Goal: Transaction & Acquisition: Purchase product/service

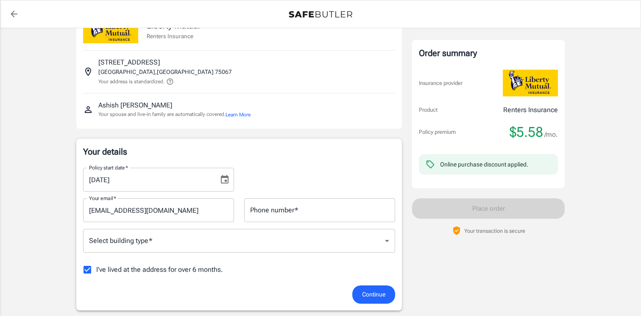
scroll to position [39, 0]
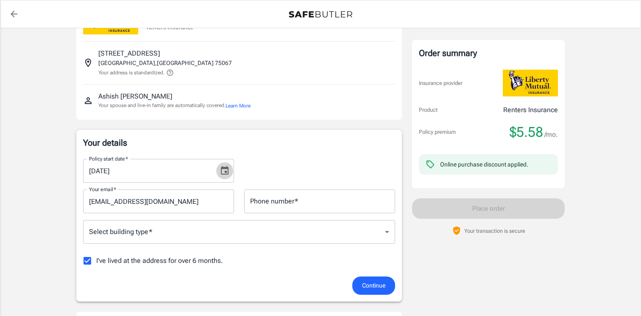
click at [227, 170] on icon "Choose date, selected date is Sep 3, 2025" at bounding box center [225, 170] width 10 height 10
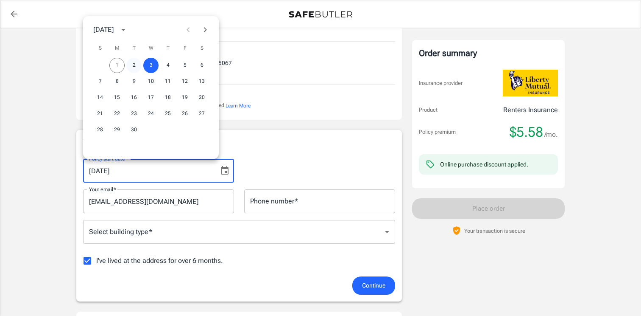
click at [134, 64] on button "2" at bounding box center [133, 65] width 15 height 15
type input "[DATE]"
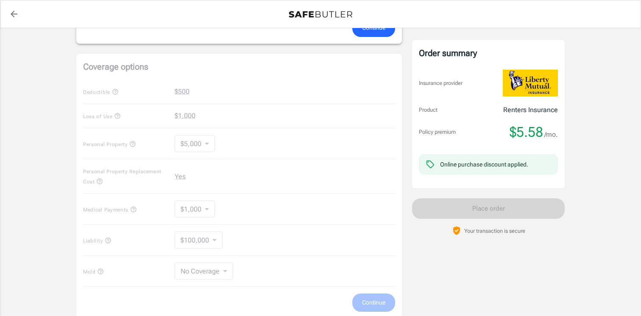
scroll to position [299, 0]
click at [297, 148] on div "Coverage options Deductible $500 Loss of Use $1,000 Personal Property $5,000 50…" at bounding box center [239, 184] width 326 height 264
click at [204, 205] on div "Coverage options Deductible $500 Loss of Use $1,000 Personal Property $5,000 50…" at bounding box center [239, 184] width 326 height 264
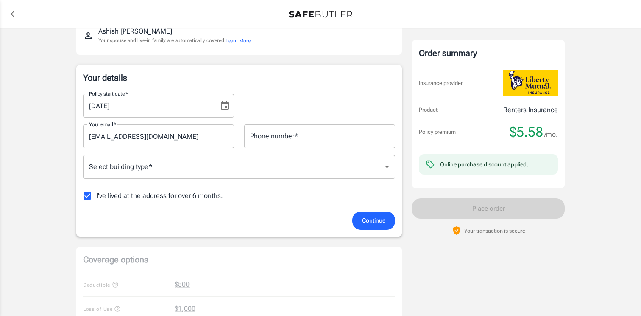
scroll to position [103, 0]
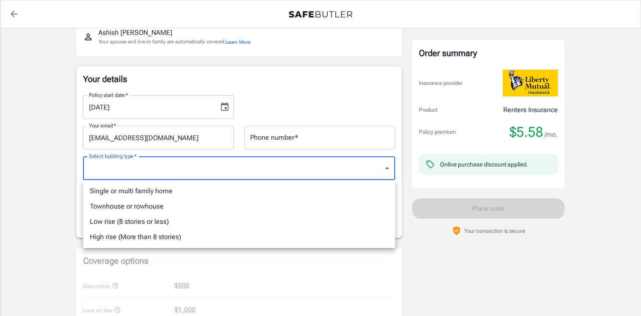
click at [252, 170] on body "Policy premium $ 5.58 /mo Liberty Mutual Renters Insurance [STREET_ADDRESS] You…" at bounding box center [320, 313] width 641 height 833
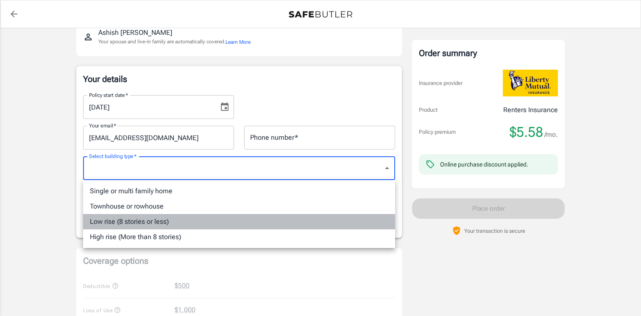
click at [227, 216] on li "Low rise (8 stories or less)" at bounding box center [239, 221] width 312 height 15
type input "lowrise"
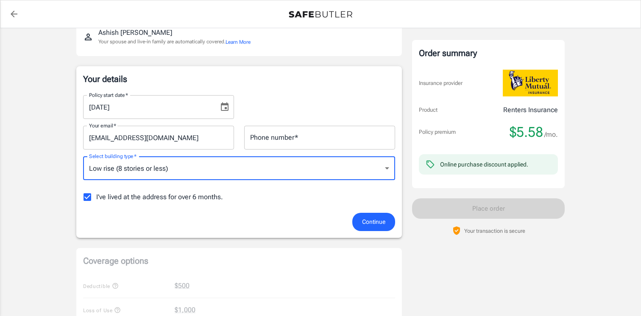
click at [186, 193] on span "I've lived at the address for over 6 months." at bounding box center [159, 197] width 127 height 10
click at [96, 193] on input "I've lived at the address for over 6 months." at bounding box center [87, 197] width 18 height 18
checkbox input "false"
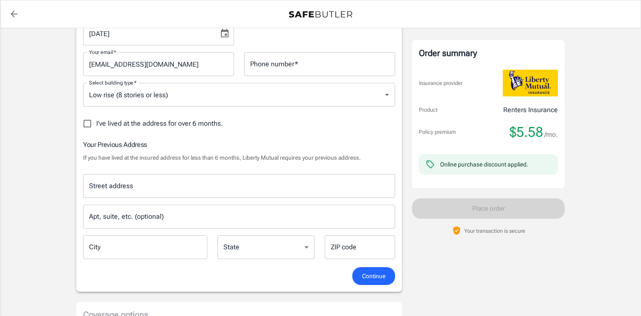
scroll to position [180, 0]
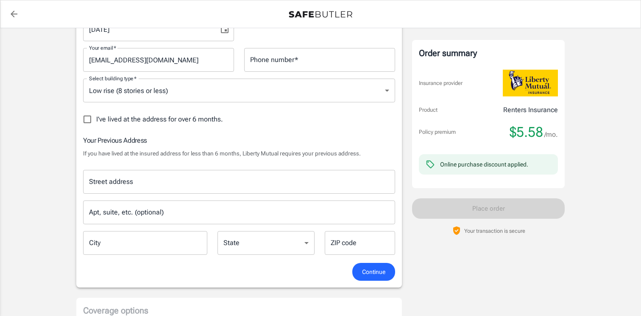
click at [175, 182] on input "Street address" at bounding box center [239, 182] width 305 height 16
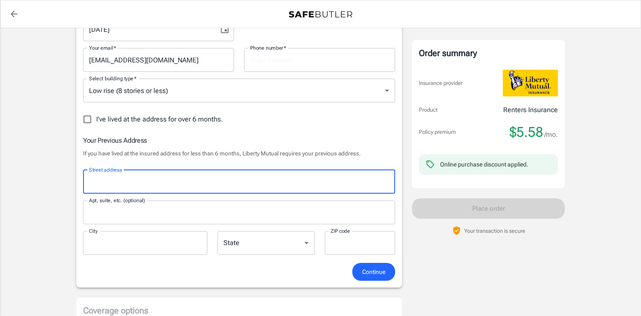
type input "[STREET_ADDRESS]"
type input "6174015465"
type input "Apt 2026"
type input "[PERSON_NAME]"
type input "75063"
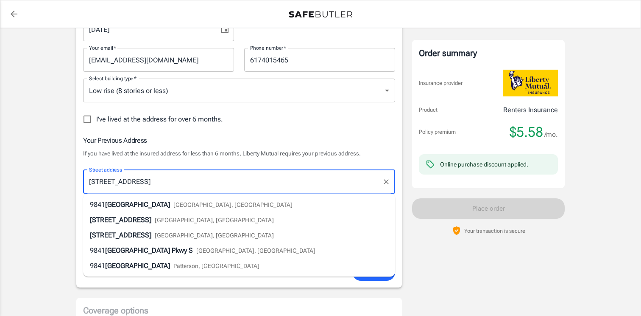
click at [232, 154] on p "If you have lived at the insured address for less than 6 months, Liberty Mutual…" at bounding box center [239, 153] width 312 height 8
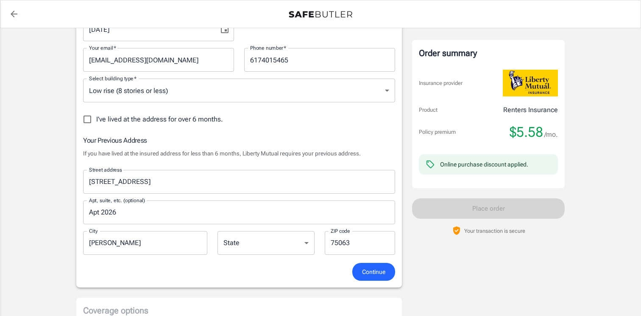
scroll to position [175, 0]
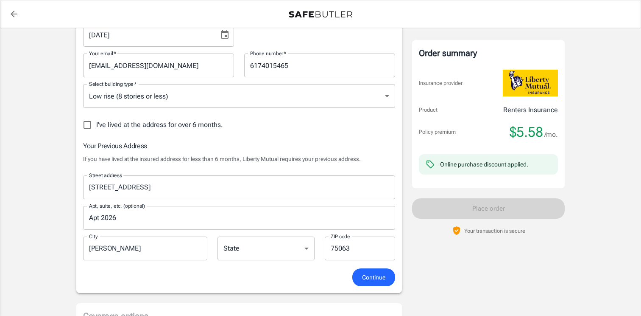
click at [262, 249] on select "[US_STATE] [US_STATE] [US_STATE] [US_STATE] [US_STATE] [US_STATE] [US_STATE] [U…" at bounding box center [266, 248] width 97 height 24
select select "[GEOGRAPHIC_DATA]"
click at [218, 236] on select "[US_STATE] [US_STATE] [US_STATE] [US_STATE] [US_STATE] [US_STATE] [US_STATE] [U…" at bounding box center [266, 248] width 97 height 24
click at [347, 134] on div "Policy start date   * [DATE] Policy start date   * Your email   * [EMAIL_ADDRES…" at bounding box center [239, 142] width 312 height 252
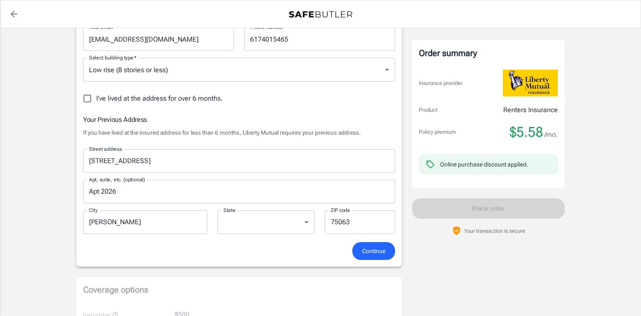
scroll to position [205, 0]
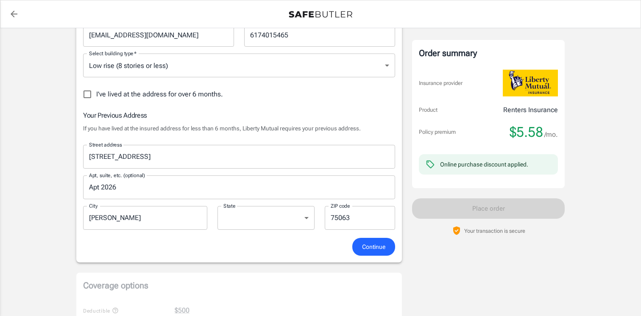
click at [342, 115] on h6 "Your Previous Address" at bounding box center [239, 115] width 312 height 11
click at [376, 244] on span "Continue" at bounding box center [373, 246] width 23 height 11
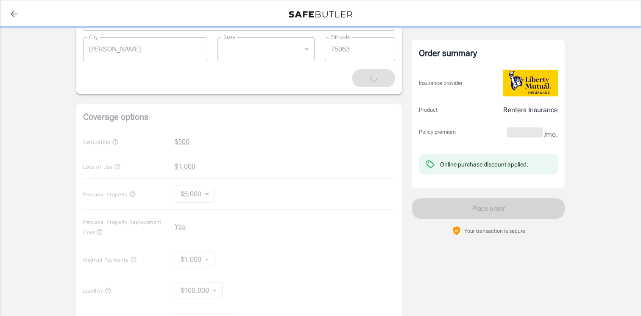
scroll to position [391, 0]
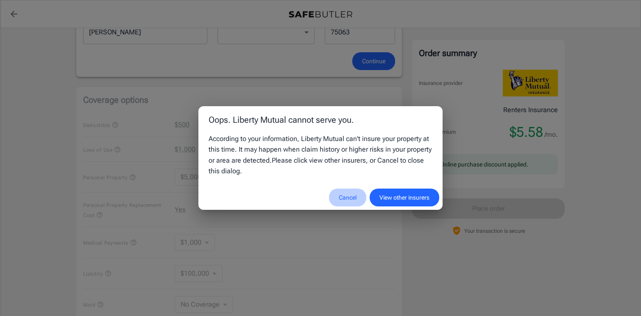
click at [345, 200] on button "Cancel" at bounding box center [347, 197] width 37 height 18
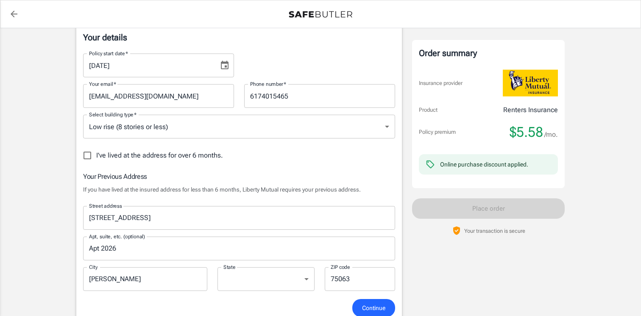
scroll to position [140, 0]
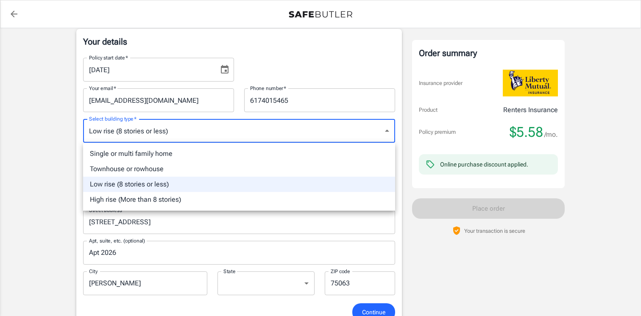
click at [230, 145] on ul "Single or multi family home Townhouse or rowhouse Low rise (8 stories or less) …" at bounding box center [239, 177] width 312 height 68
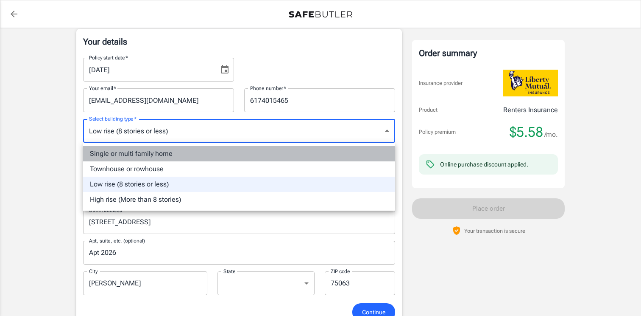
click at [224, 151] on li "Single or multi family home" at bounding box center [239, 153] width 312 height 15
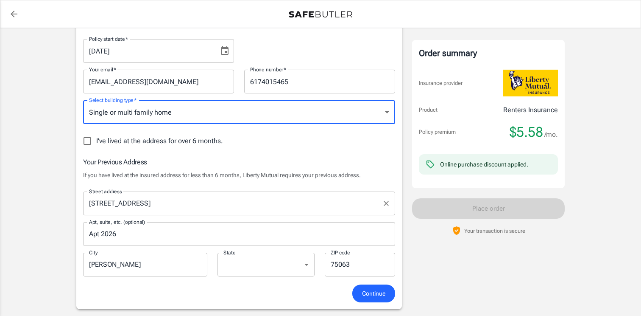
scroll to position [145, 0]
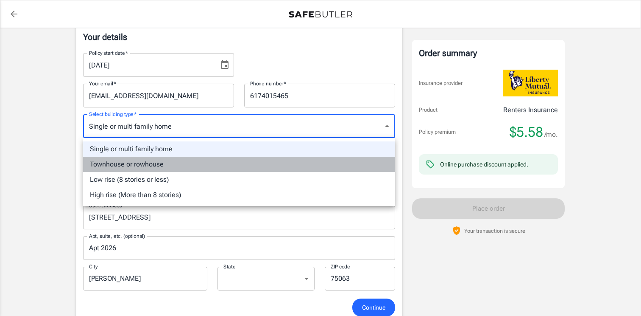
click at [182, 161] on li "Townhouse or rowhouse" at bounding box center [239, 164] width 312 height 15
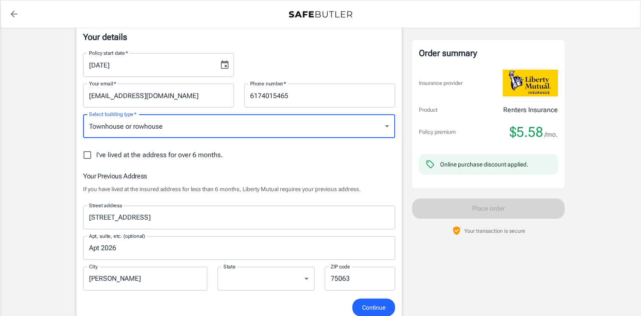
click at [372, 307] on span "Continue" at bounding box center [373, 307] width 23 height 11
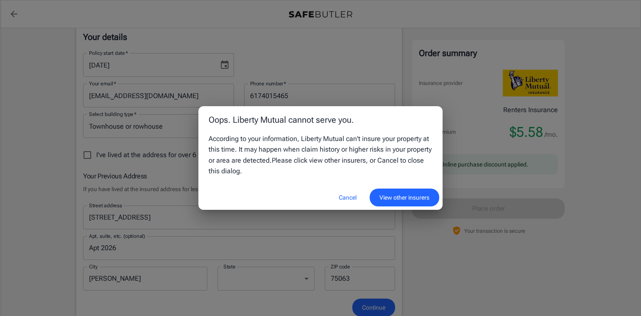
click at [347, 200] on button "Cancel" at bounding box center [347, 197] width 37 height 18
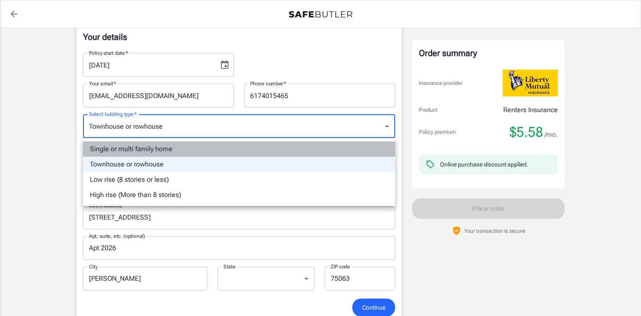
click at [235, 146] on li "Single or multi family home" at bounding box center [239, 148] width 312 height 15
type input "singlefamily"
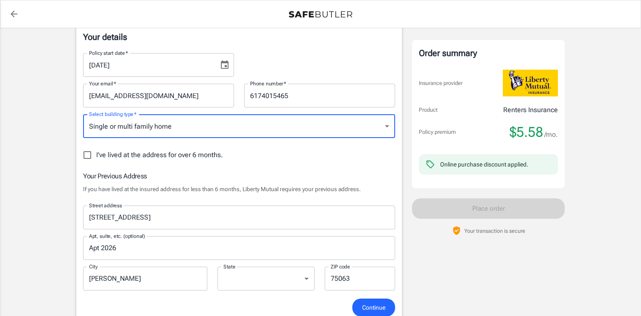
click at [374, 305] on span "Continue" at bounding box center [373, 307] width 23 height 11
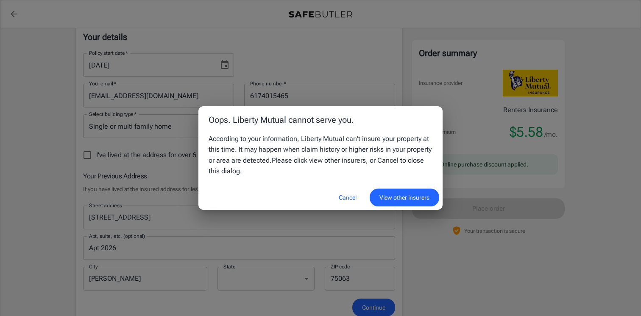
click at [411, 194] on button "View other insurers" at bounding box center [405, 197] width 70 height 18
